Goal: Task Accomplishment & Management: Manage account settings

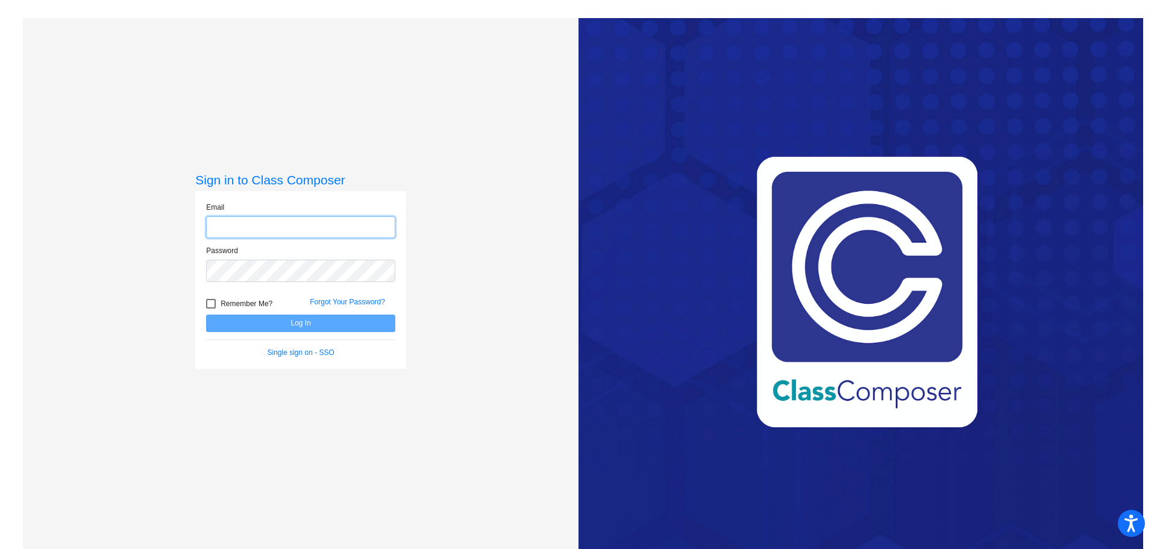
type input "[EMAIL_ADDRESS][DOMAIN_NAME]"
click at [362, 323] on button "Log In" at bounding box center [300, 322] width 189 height 17
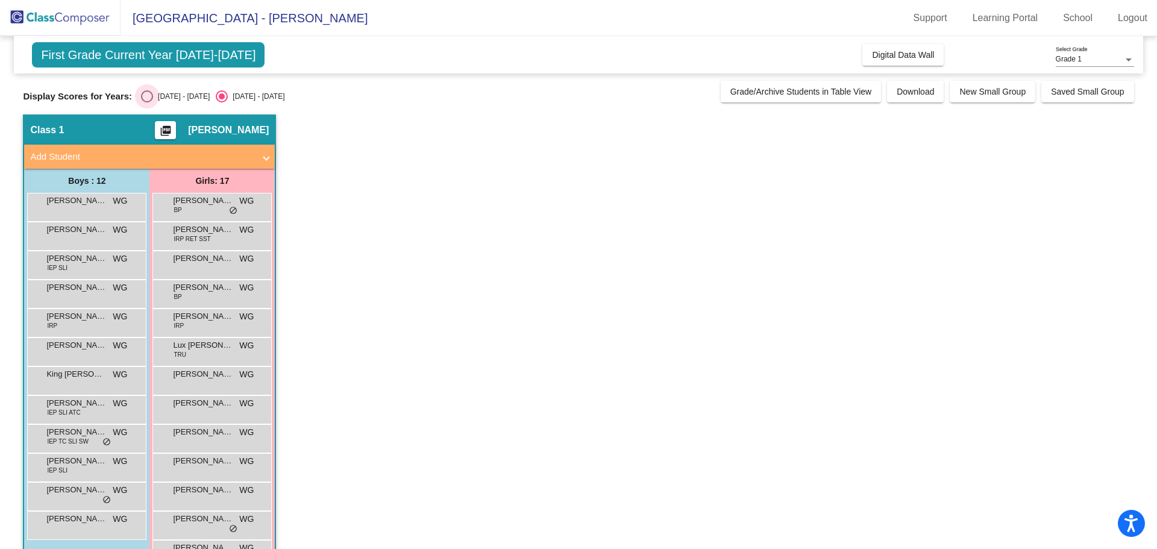
click at [158, 96] on div "[DATE] - [DATE]" at bounding box center [181, 96] width 57 height 11
click at [147, 102] on input "[DATE] - [DATE]" at bounding box center [146, 102] width 1 height 1
radio input "true"
click at [156, 94] on div "[DATE] - [DATE]" at bounding box center [181, 96] width 57 height 11
click at [147, 102] on input "[DATE] - [DATE]" at bounding box center [146, 102] width 1 height 1
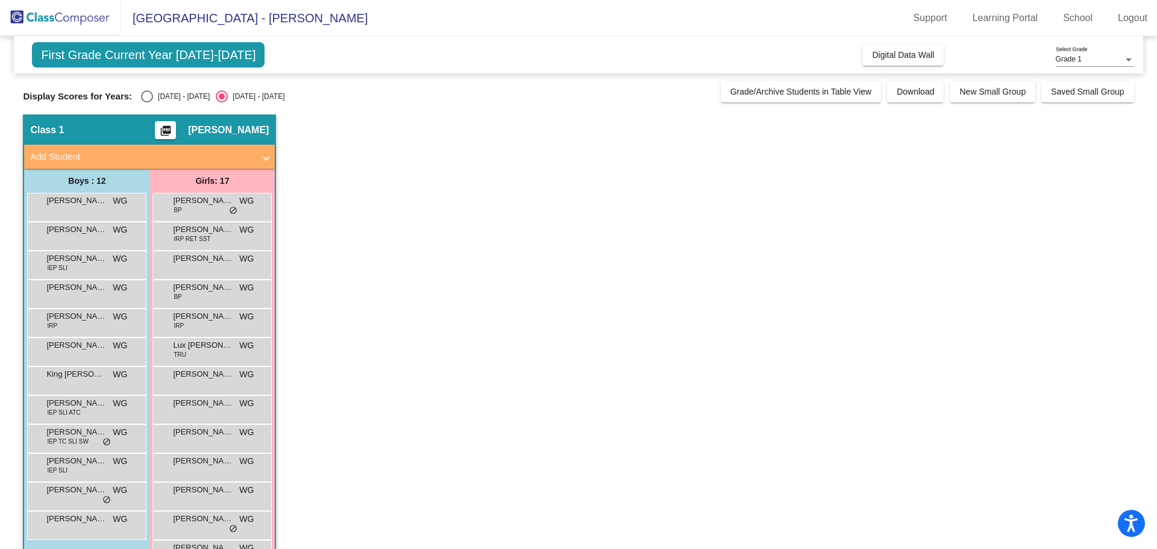
radio input "true"
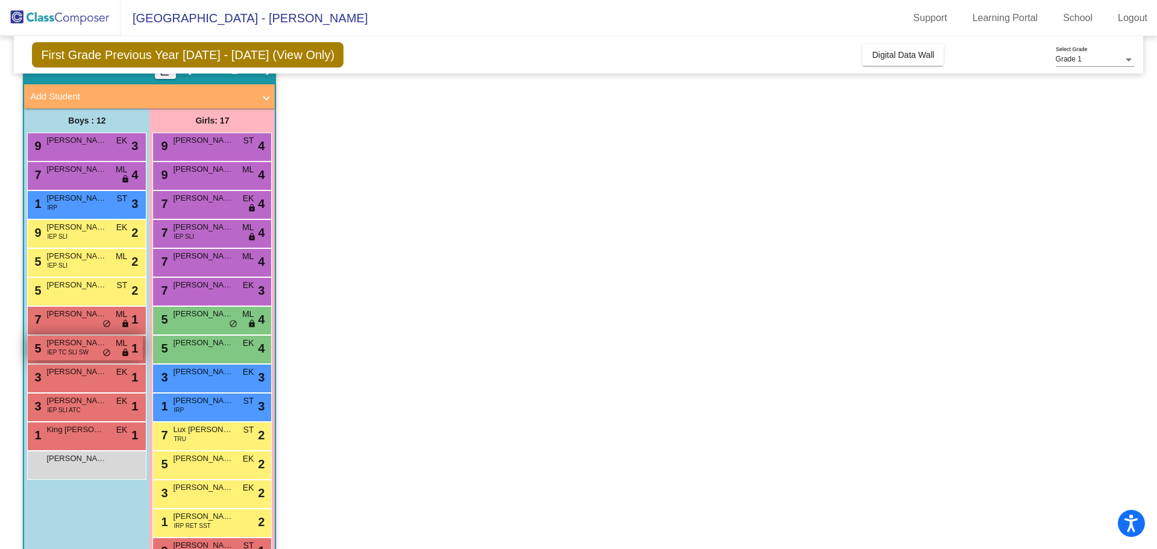
scroll to position [120, 0]
